Goal: Task Accomplishment & Management: Use online tool/utility

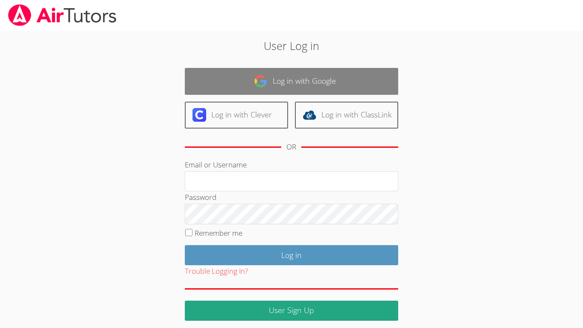
click at [278, 87] on link "Log in with Google" at bounding box center [292, 81] width 214 height 27
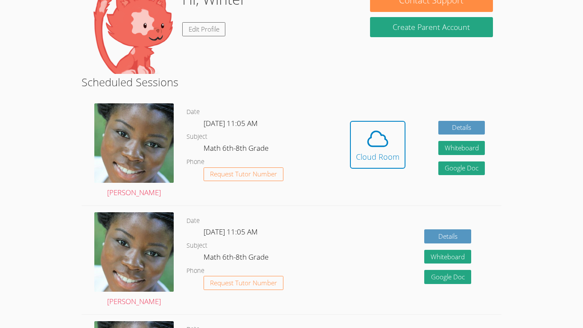
scroll to position [93, 0]
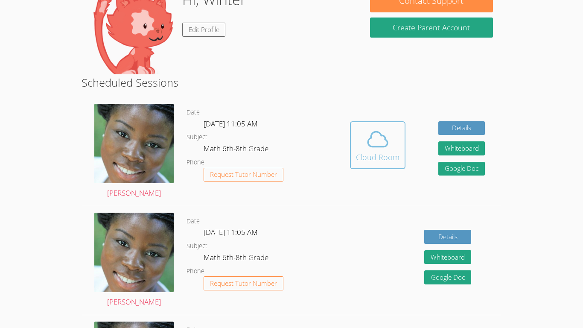
click at [387, 149] on icon at bounding box center [378, 139] width 24 height 24
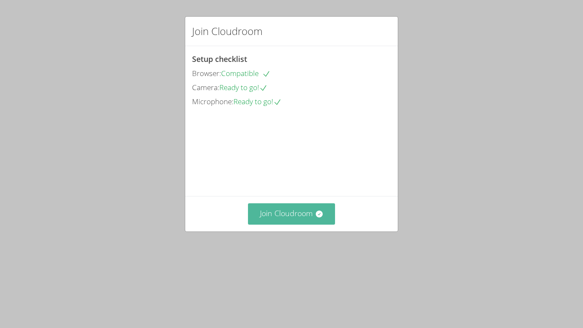
click at [309, 224] on button "Join Cloudroom" at bounding box center [292, 213] width 88 height 21
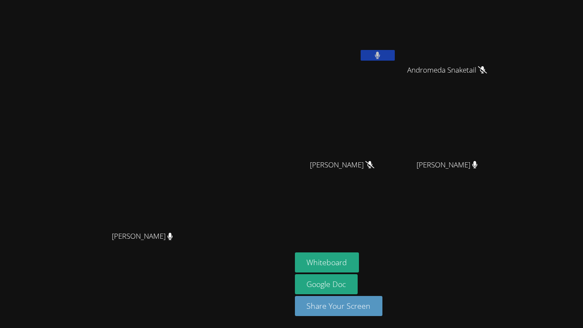
click at [381, 54] on icon at bounding box center [377, 55] width 5 height 7
click at [382, 54] on icon at bounding box center [377, 55] width 9 height 7
click at [360, 256] on button "Whiteboard" at bounding box center [327, 262] width 64 height 20
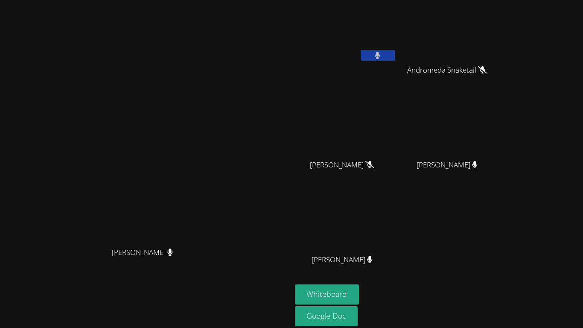
click at [395, 56] on button at bounding box center [378, 55] width 34 height 11
click at [382, 54] on icon at bounding box center [377, 55] width 9 height 7
click at [395, 56] on button at bounding box center [378, 55] width 34 height 11
click at [395, 55] on button at bounding box center [378, 55] width 34 height 11
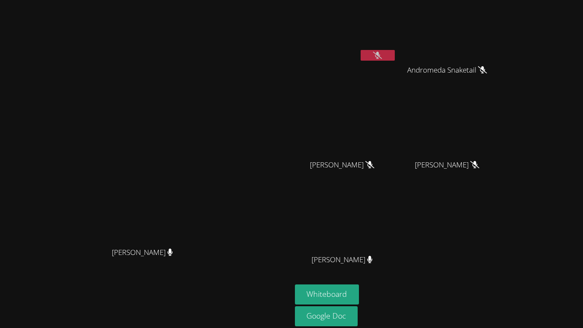
click at [382, 54] on icon at bounding box center [377, 55] width 9 height 7
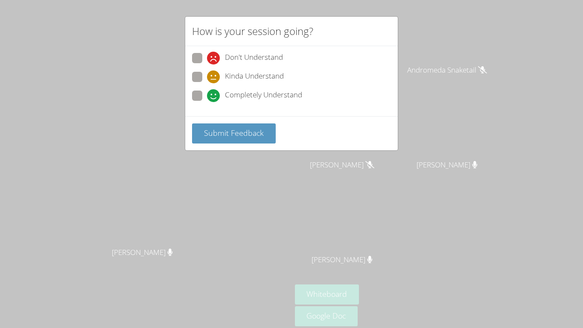
click at [207, 102] on span at bounding box center [207, 102] width 0 height 0
click at [207, 98] on input "Completely Understand" at bounding box center [210, 94] width 7 height 7
radio input "true"
click at [202, 126] on button "Submit Feedback" at bounding box center [234, 133] width 84 height 20
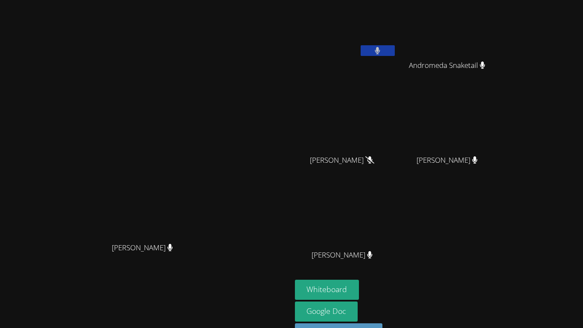
scroll to position [6, 0]
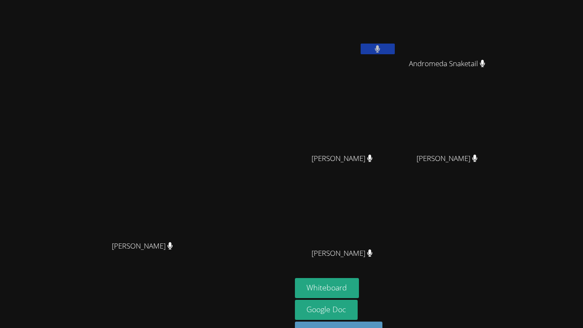
click at [395, 53] on button at bounding box center [378, 49] width 34 height 11
click at [395, 46] on button at bounding box center [378, 49] width 34 height 11
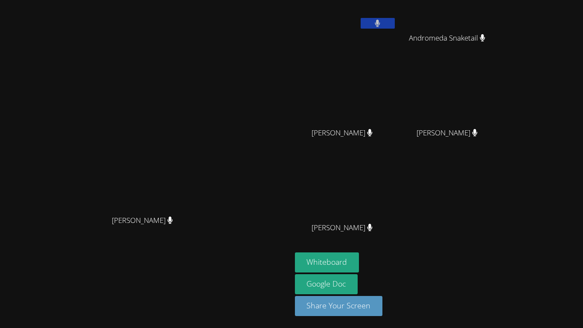
scroll to position [0, 0]
